Goal: Contribute content

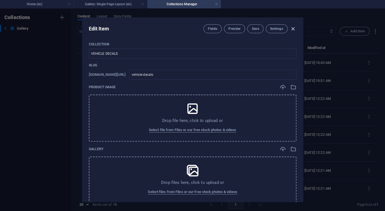
click at [294, 29] on icon "button" at bounding box center [293, 29] width 6 height 6
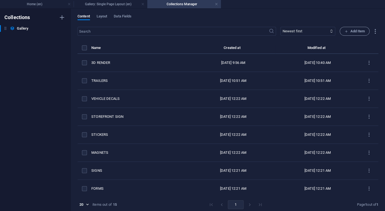
type input "vehicle-decals"
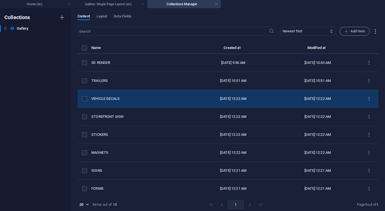
click at [108, 97] on div "VEHICLE DECALS" at bounding box center [138, 98] width 95 height 5
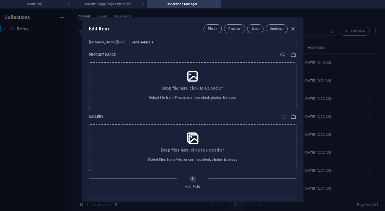
scroll to position [34, 0]
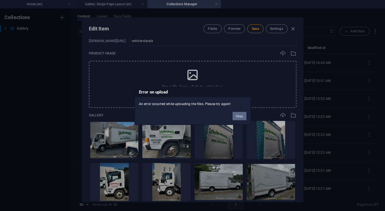
click at [239, 117] on button "Okay" at bounding box center [240, 116] width 14 height 8
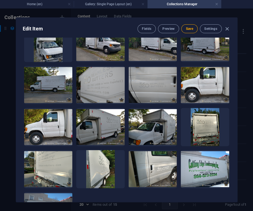
scroll to position [219, 0]
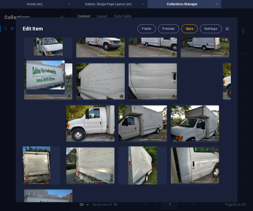
drag, startPoint x: 162, startPoint y: 125, endPoint x: 35, endPoint y: 73, distance: 137.4
click at [35, 73] on ul "Drop files here to upload them instantly" at bounding box center [127, 81] width 208 height 291
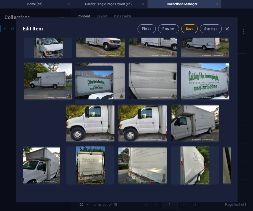
drag, startPoint x: 213, startPoint y: 127, endPoint x: 88, endPoint y: 89, distance: 130.1
click at [88, 89] on ul "Drop files here to upload them instantly" at bounding box center [127, 81] width 208 height 291
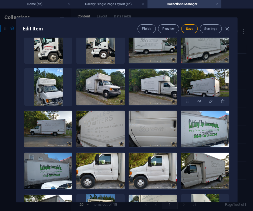
scroll to position [168, 0]
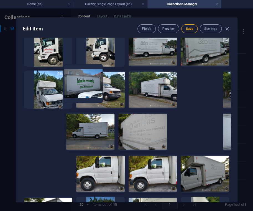
drag, startPoint x: 86, startPoint y: 112, endPoint x: 85, endPoint y: 76, distance: 36.3
click at [85, 76] on ul "Drop files here to upload them instantly" at bounding box center [127, 131] width 208 height 291
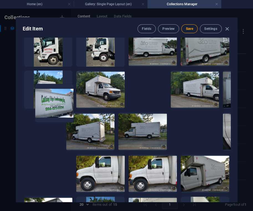
drag, startPoint x: 78, startPoint y: 123, endPoint x: 40, endPoint y: 84, distance: 54.2
click at [40, 84] on ul "Drop files here to upload them instantly" at bounding box center [127, 131] width 208 height 291
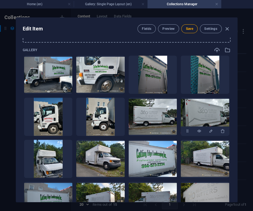
scroll to position [78, 0]
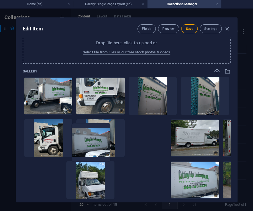
drag, startPoint x: 126, startPoint y: 181, endPoint x: 86, endPoint y: 140, distance: 57.5
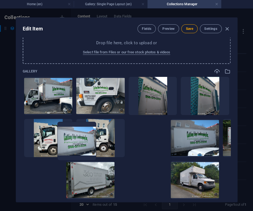
drag, startPoint x: 78, startPoint y: 177, endPoint x: 72, endPoint y: 135, distance: 43.0
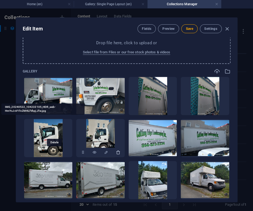
click at [115, 152] on icon "button" at bounding box center [117, 152] width 4 height 4
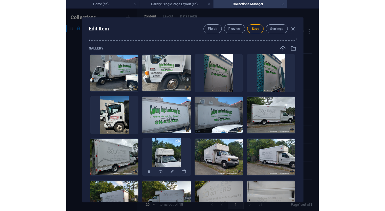
scroll to position [101, 0]
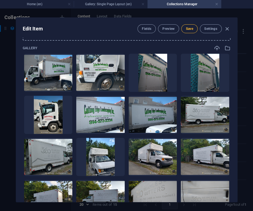
click at [190, 27] on span "Save" at bounding box center [188, 29] width 7 height 4
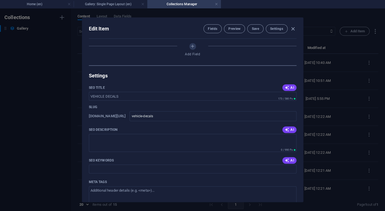
scroll to position [387, 0]
